Goal: Find contact information: Find contact information

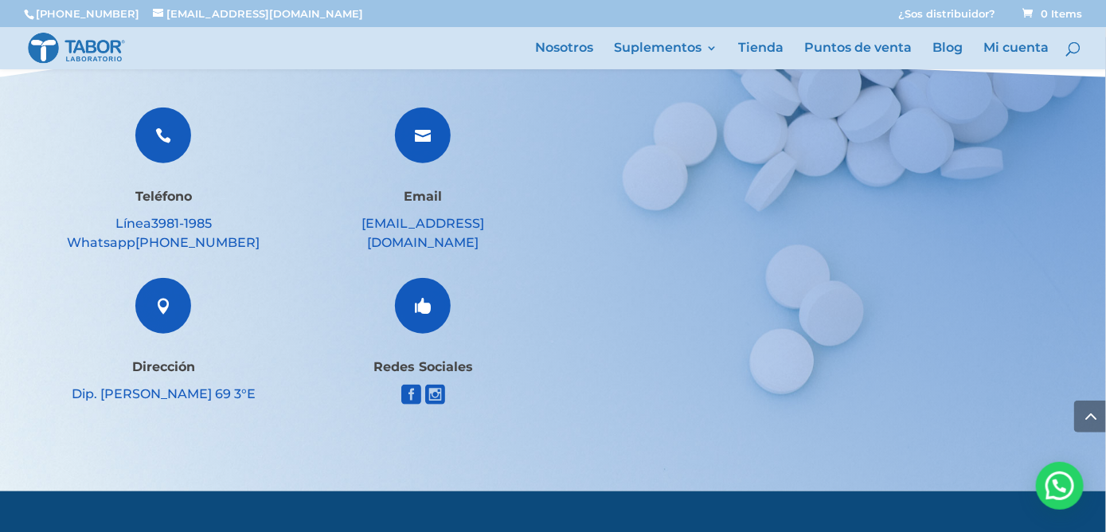
scroll to position [2703, 0]
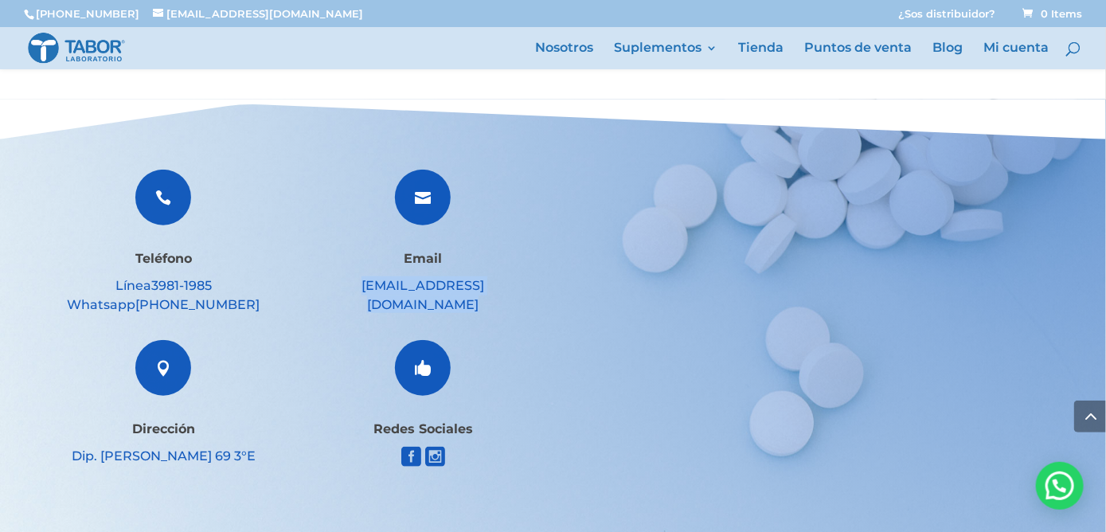
drag, startPoint x: 534, startPoint y: 287, endPoint x: 323, endPoint y: 303, distance: 211.6
click at [323, 303] on div " Teléfono Línea [PHONE_NUMBER] Whatsapp [PHONE_NUMBER]  Dirección Dip. [PERSO…" at bounding box center [553, 326] width 984 height 358
copy link "[EMAIL_ADDRESS][DOMAIN_NAME]"
drag, startPoint x: 214, startPoint y: 285, endPoint x: 151, endPoint y: 291, distance: 63.2
click at [151, 291] on div "Línea [PHONE_NUMBER] Whatsapp [PHONE_NUMBER]" at bounding box center [163, 295] width 205 height 38
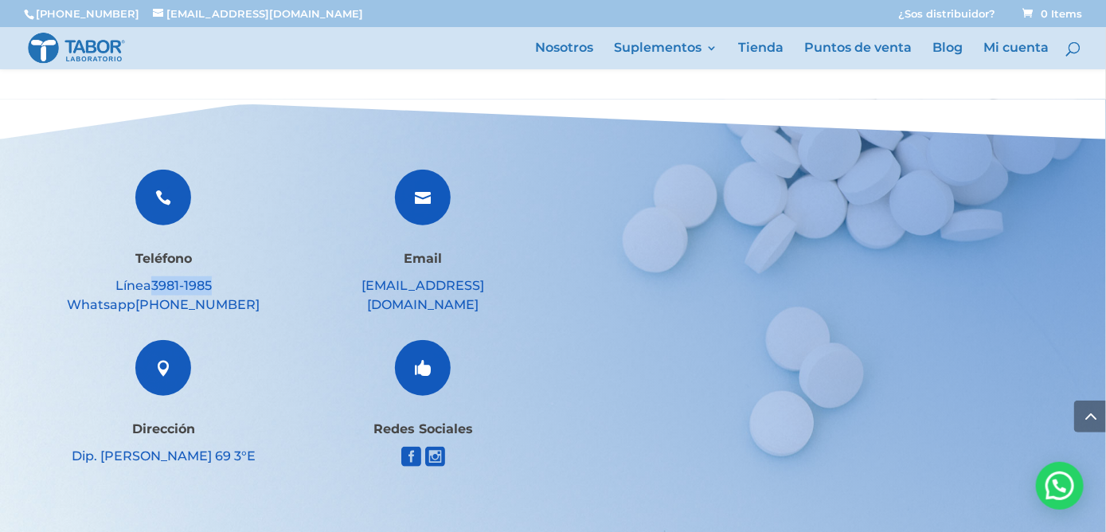
copy link "3981-1985"
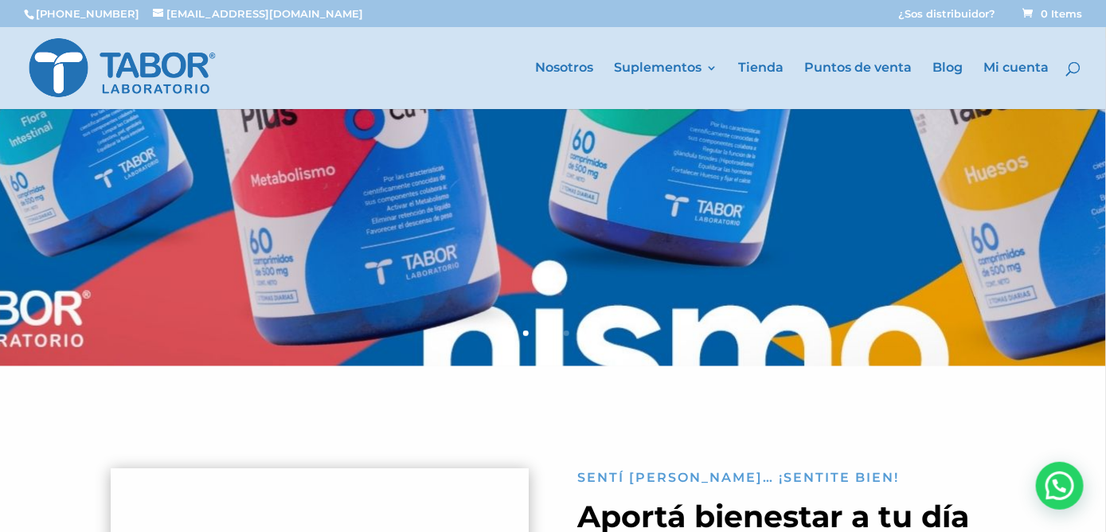
scroll to position [0, 0]
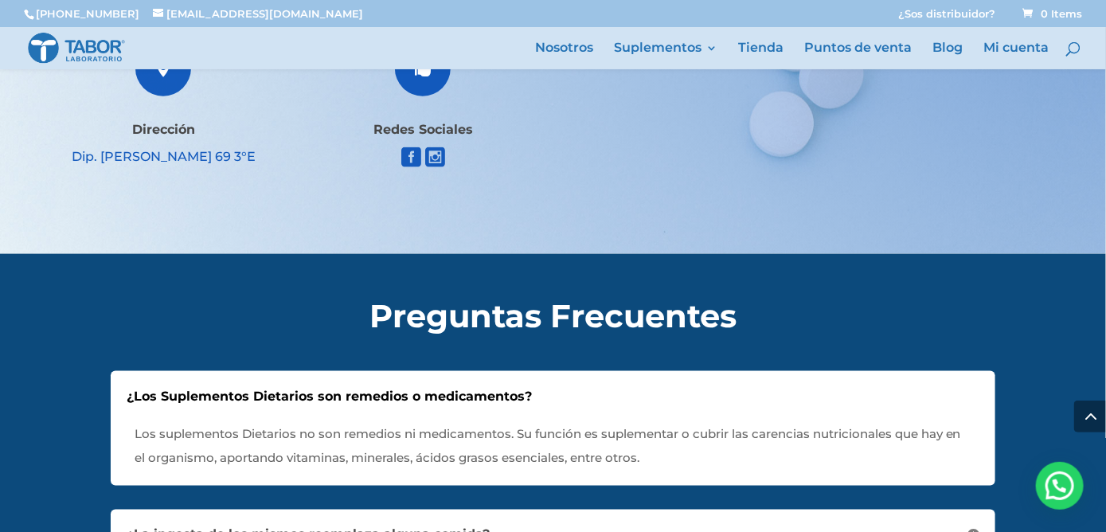
scroll to position [2946, 0]
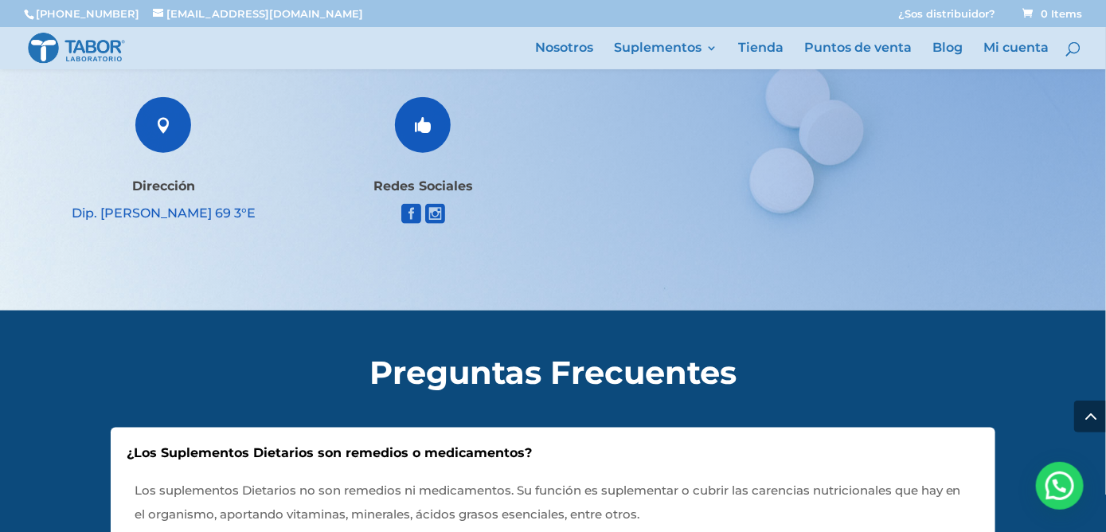
drag, startPoint x: 267, startPoint y: 222, endPoint x: 62, endPoint y: 223, distance: 204.7
click at [62, 223] on div " Teléfono Línea [PHONE_NUMBER] Whatsapp [PHONE_NUMBER]  Dirección Dip. [PERSO…" at bounding box center [553, 83] width 984 height 358
drag, startPoint x: 93, startPoint y: 221, endPoint x: 165, endPoint y: 261, distance: 82.4
click at [165, 261] on div " Teléfono Línea [PHONE_NUMBER] Whatsapp [PHONE_NUMBER]  Dirección Dip. [PERSO…" at bounding box center [553, 83] width 984 height 358
